Goal: Information Seeking & Learning: Learn about a topic

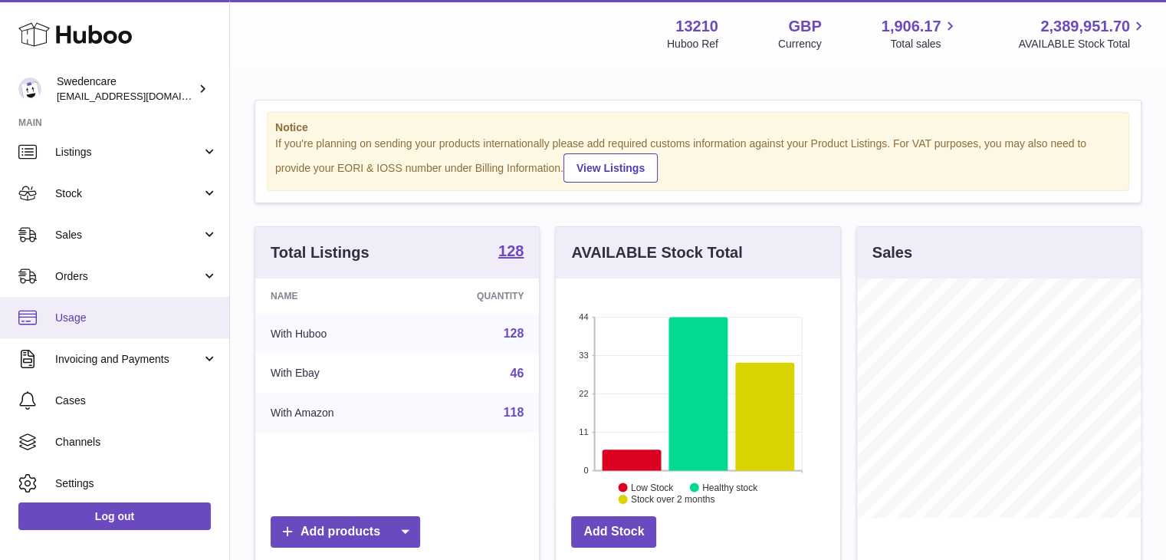
scroll to position [95, 0]
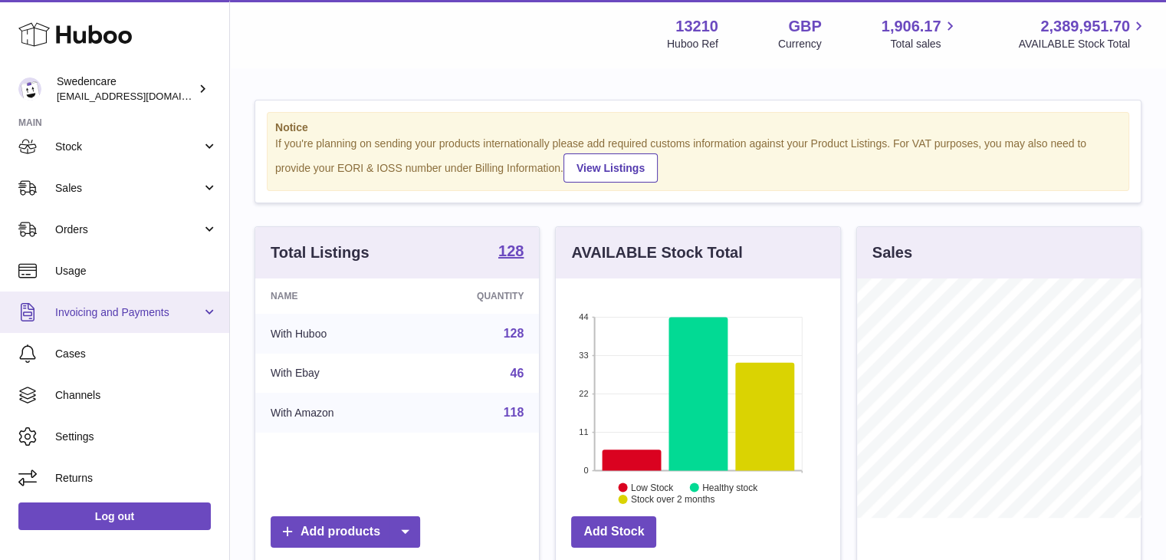
click at [127, 306] on span "Invoicing and Payments" at bounding box center [128, 312] width 146 height 15
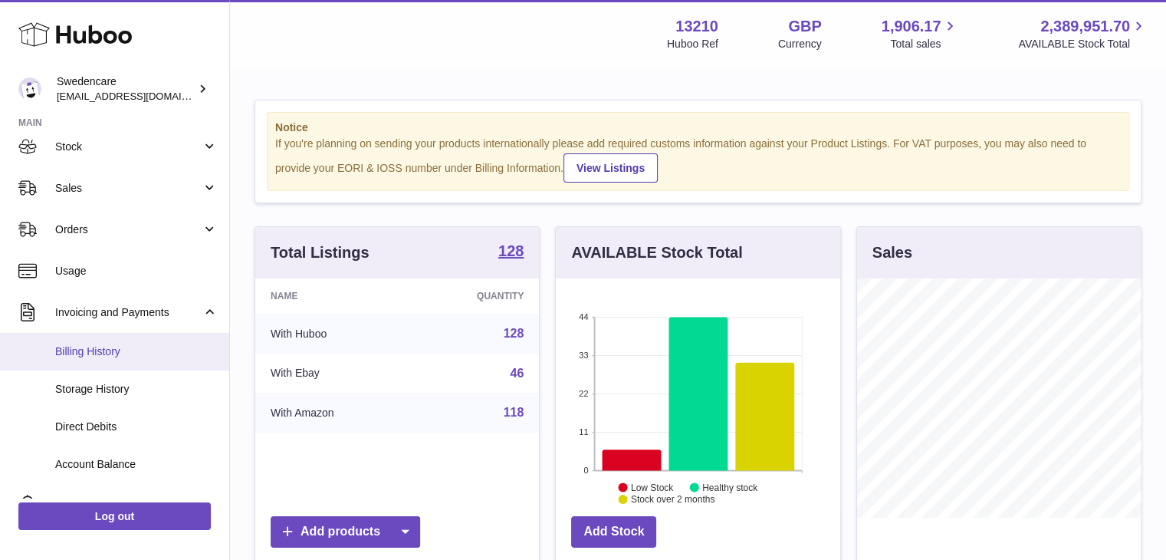
click at [141, 347] on span "Billing History" at bounding box center [136, 351] width 163 height 15
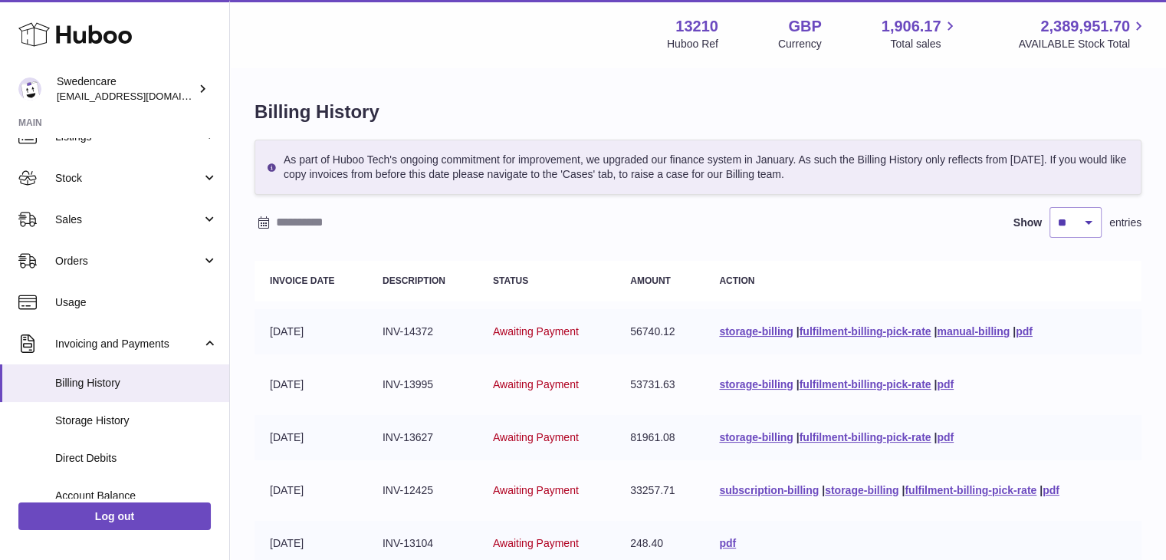
scroll to position [153, 0]
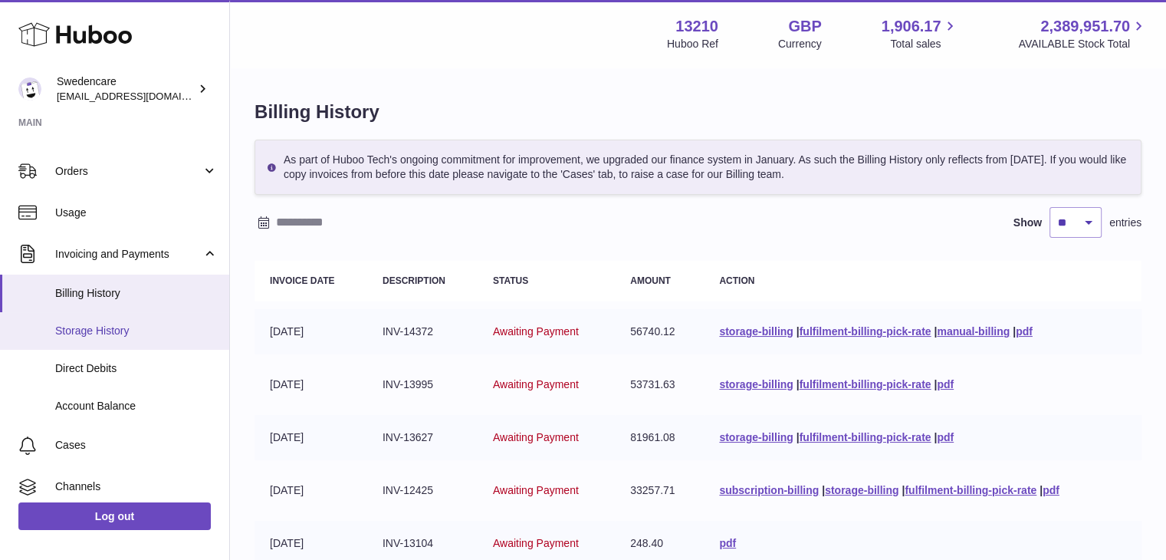
click at [112, 346] on link "Storage History" at bounding box center [114, 331] width 229 height 38
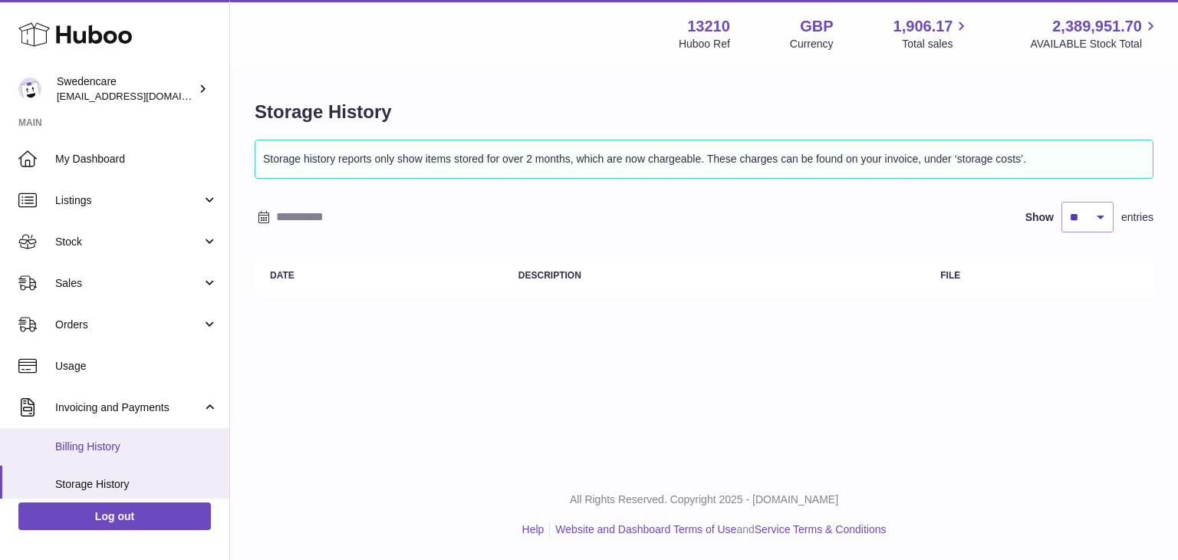
click at [143, 442] on span "Billing History" at bounding box center [136, 446] width 163 height 15
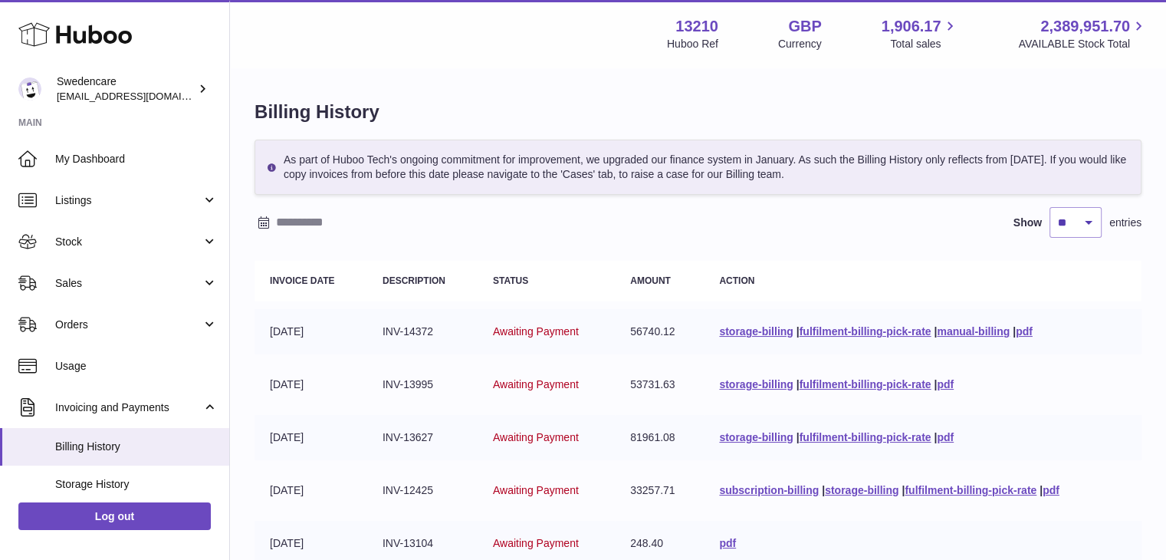
scroll to position [77, 0]
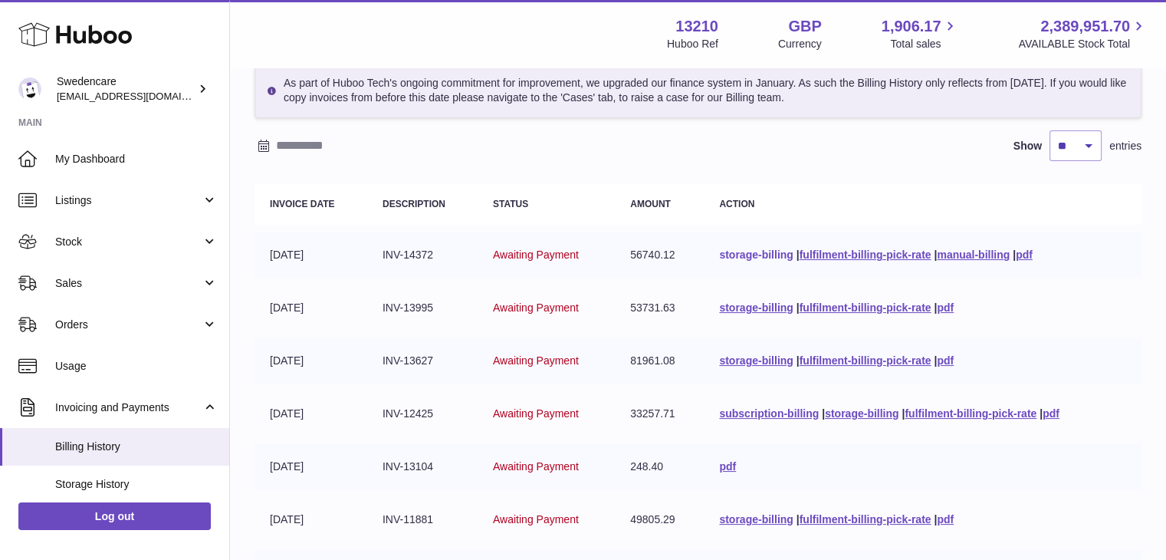
click at [758, 250] on link "storage-billing" at bounding box center [756, 254] width 74 height 12
click at [594, 163] on div "As part of Huboo Tech's ongoing commitment for improvement, we upgraded our fin…" at bounding box center [698, 425] width 887 height 725
